Goal: Submit feedback/report problem

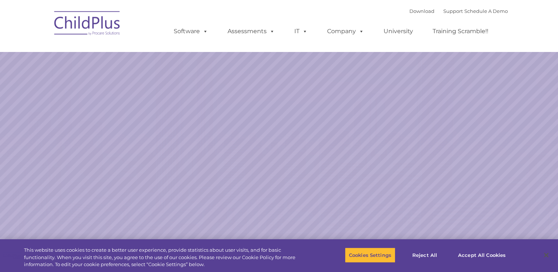
select select "MEDIUM"
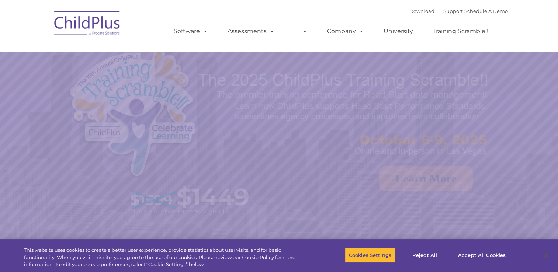
select select "MEDIUM"
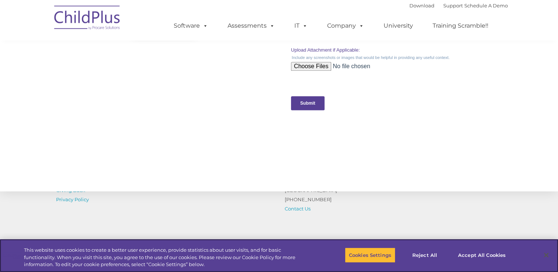
scroll to position [813, 0]
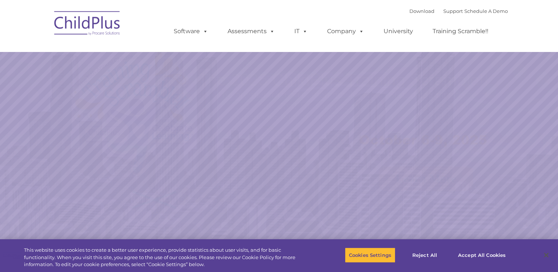
select select "MEDIUM"
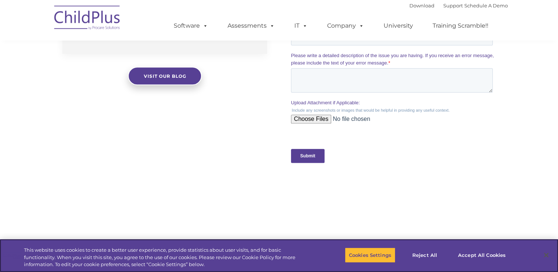
scroll to position [684, 0]
